Goal: Check status: Check status

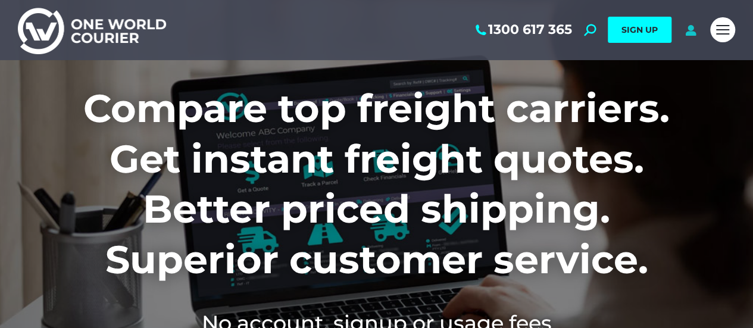
click at [689, 30] on icon at bounding box center [690, 30] width 15 height 12
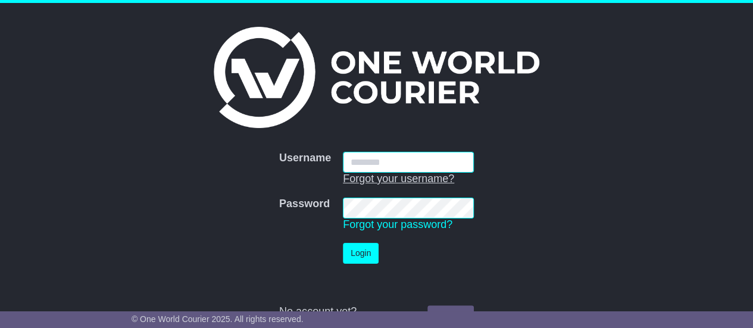
type input "**********"
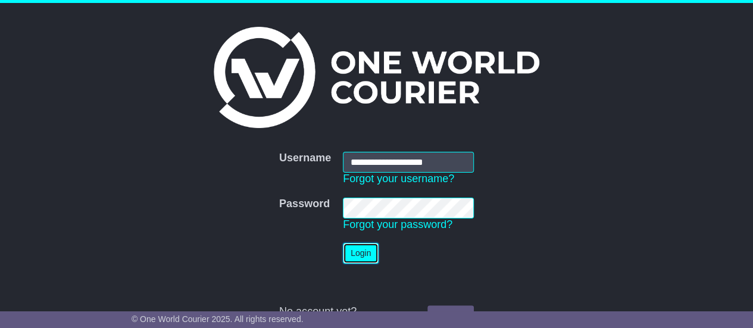
click at [354, 254] on button "Login" at bounding box center [361, 253] width 36 height 21
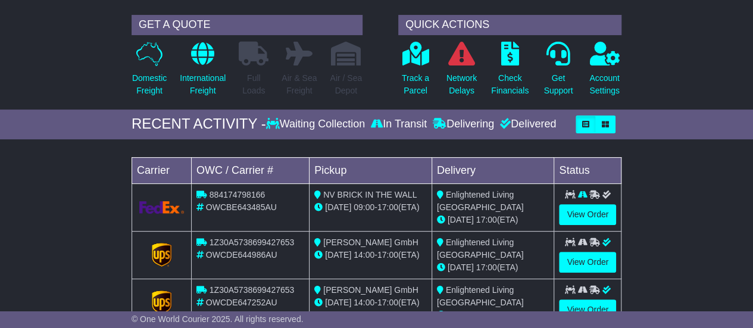
scroll to position [119, 0]
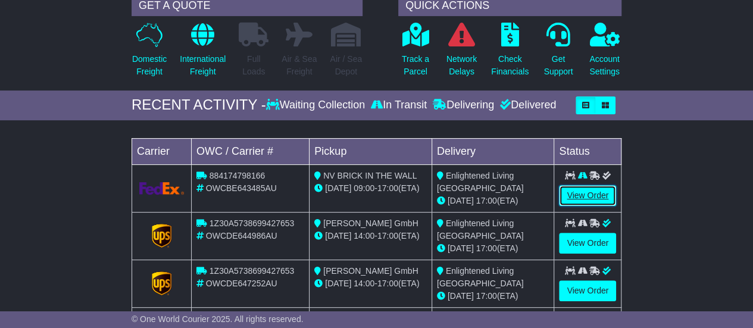
click at [585, 190] on link "View Order" at bounding box center [587, 195] width 57 height 21
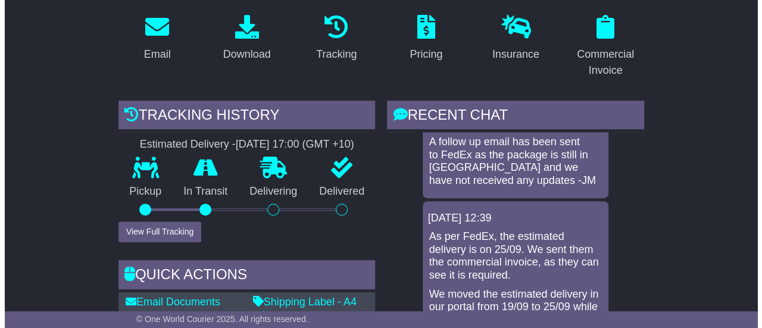
scroll to position [179, 0]
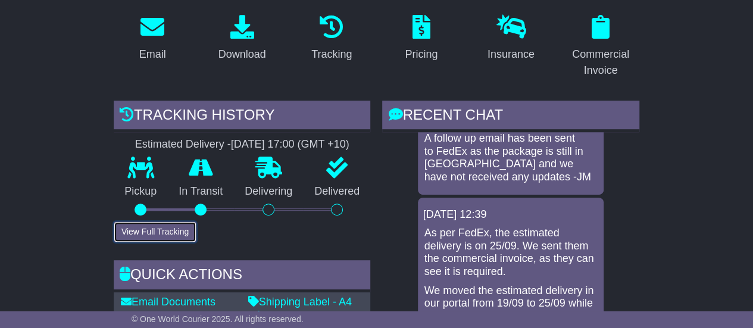
click at [154, 227] on button "View Full Tracking" at bounding box center [155, 231] width 83 height 21
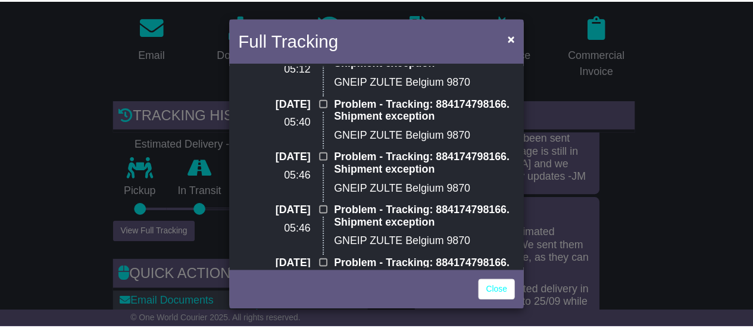
scroll to position [0, 0]
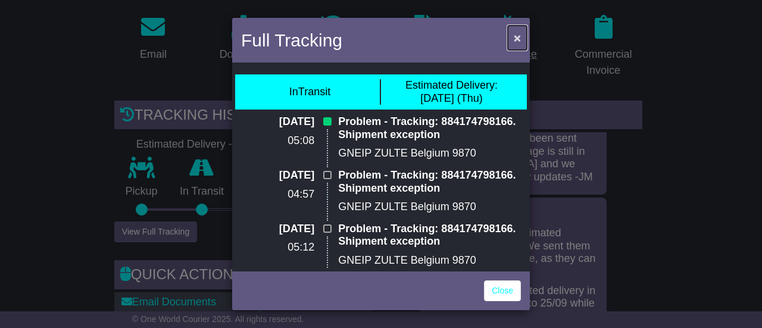
click at [519, 35] on span "×" at bounding box center [517, 38] width 7 height 14
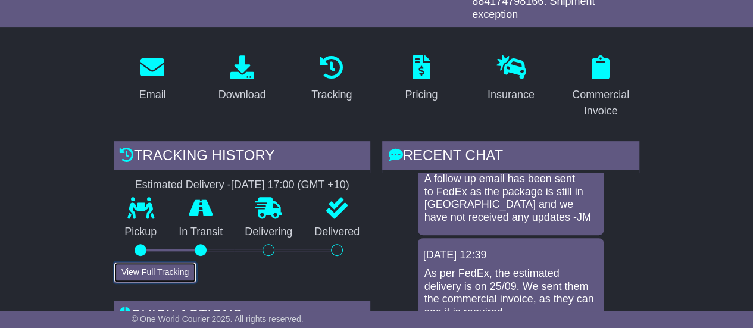
scroll to position [60, 0]
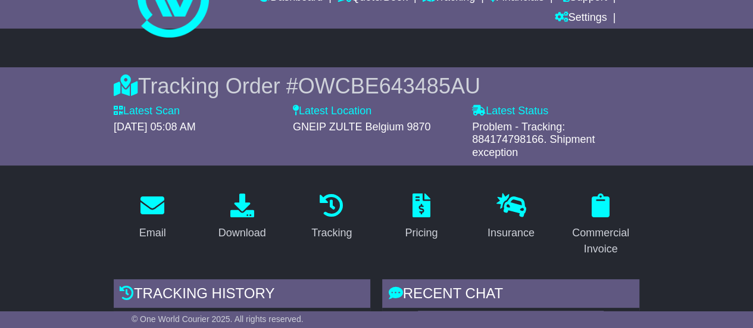
drag, startPoint x: 545, startPoint y: 136, endPoint x: 467, endPoint y: 141, distance: 78.7
click at [467, 140] on div "Latest Status - Problem - Tracking: 884174798166. Shipment exception" at bounding box center [555, 132] width 179 height 54
